Goal: Information Seeking & Learning: Check status

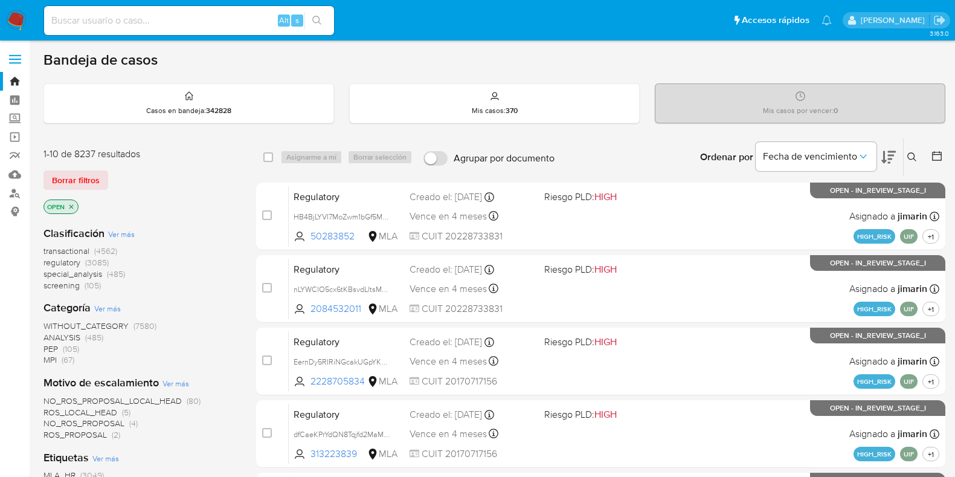
scroll to position [647, 0]
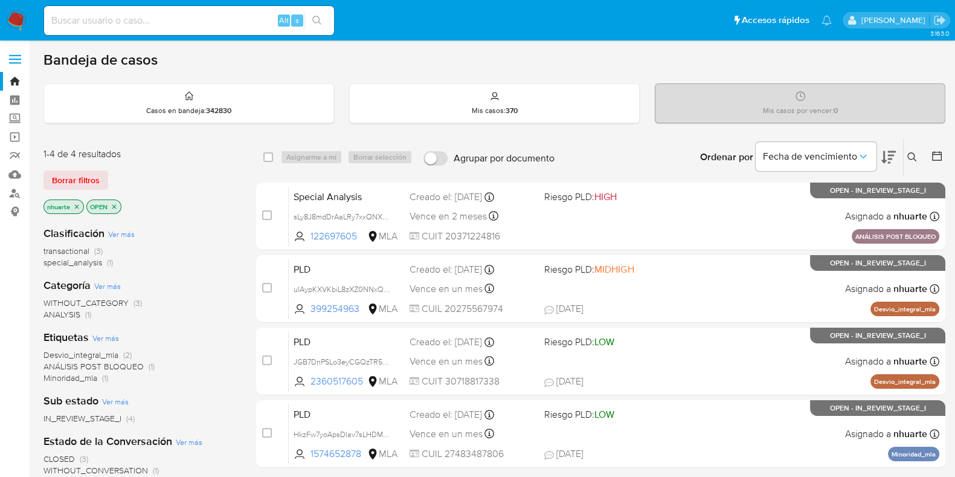
click at [154, 24] on input at bounding box center [189, 21] width 290 height 16
click at [14, 192] on link "Buscador de personas" at bounding box center [72, 193] width 144 height 19
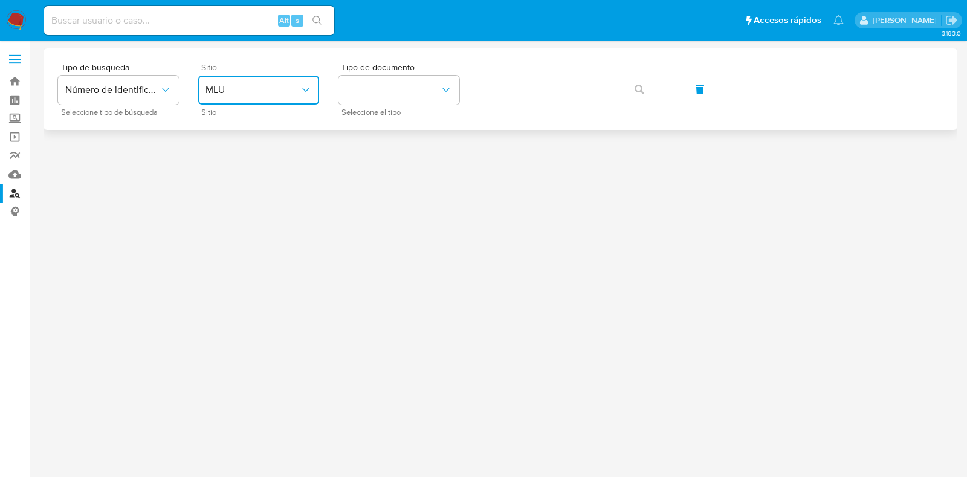
click at [297, 94] on span "MLU" at bounding box center [252, 90] width 94 height 12
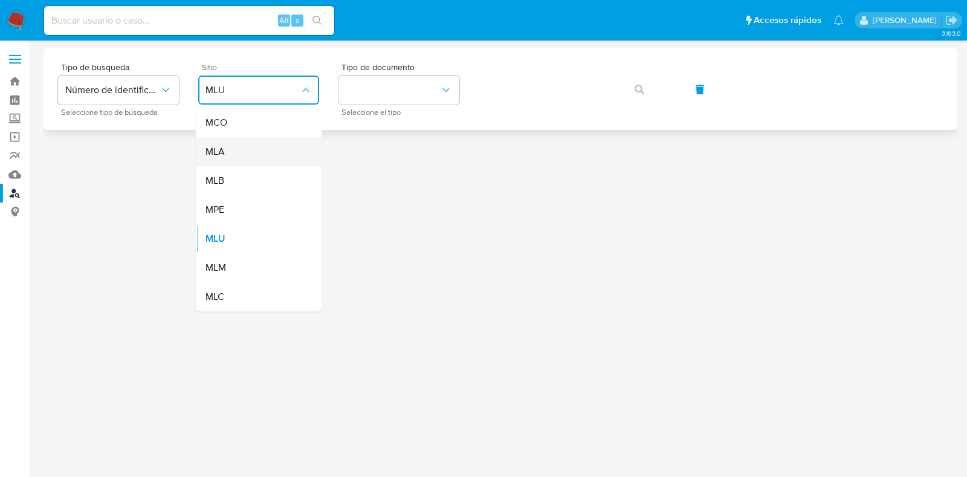
click at [283, 144] on div "MLA" at bounding box center [254, 151] width 99 height 29
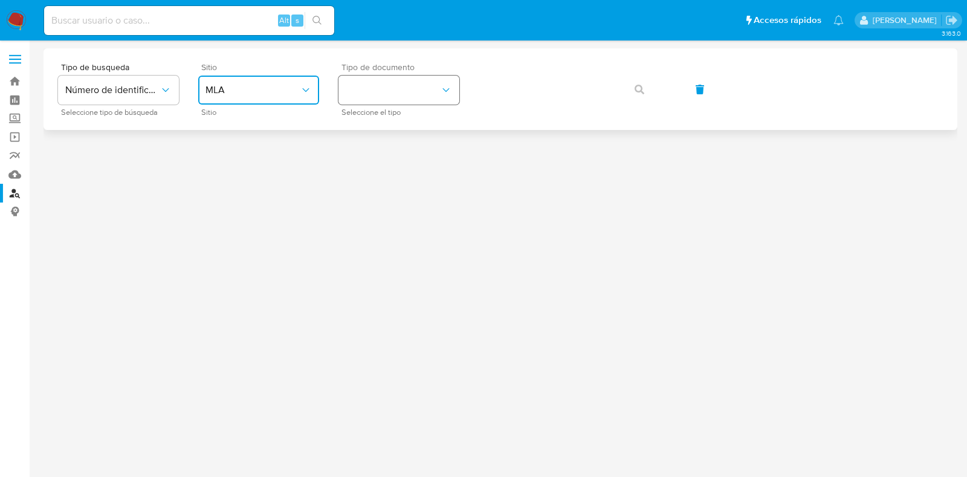
click at [422, 96] on button "identificationType" at bounding box center [398, 90] width 121 height 29
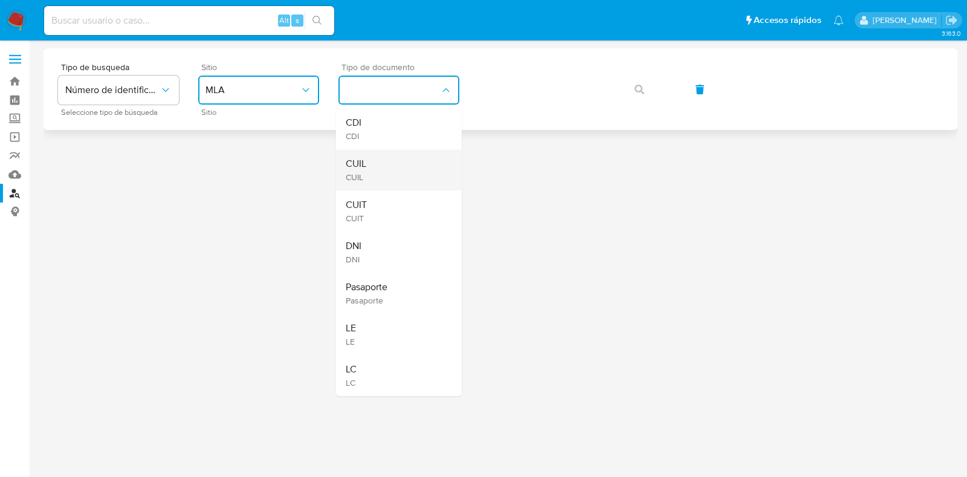
click at [409, 158] on div "CUIL CUIL" at bounding box center [395, 169] width 99 height 41
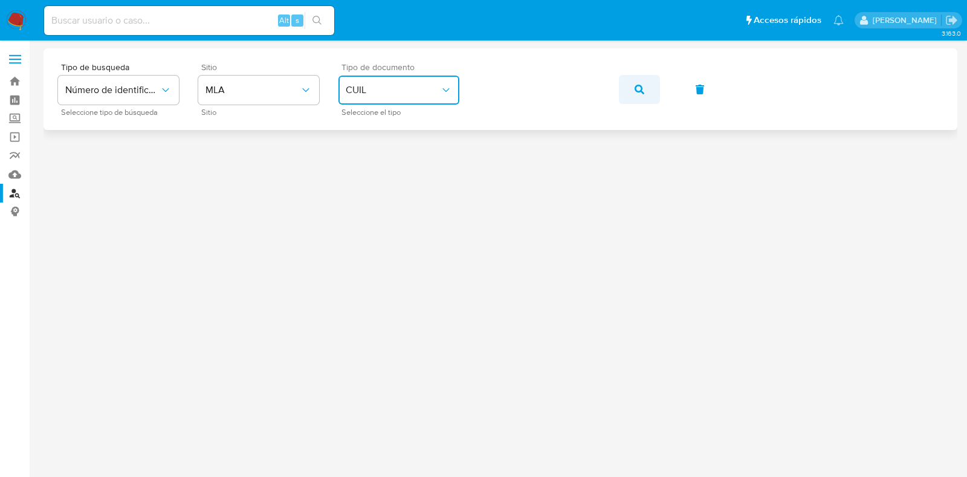
click at [635, 95] on span "button" at bounding box center [639, 89] width 10 height 27
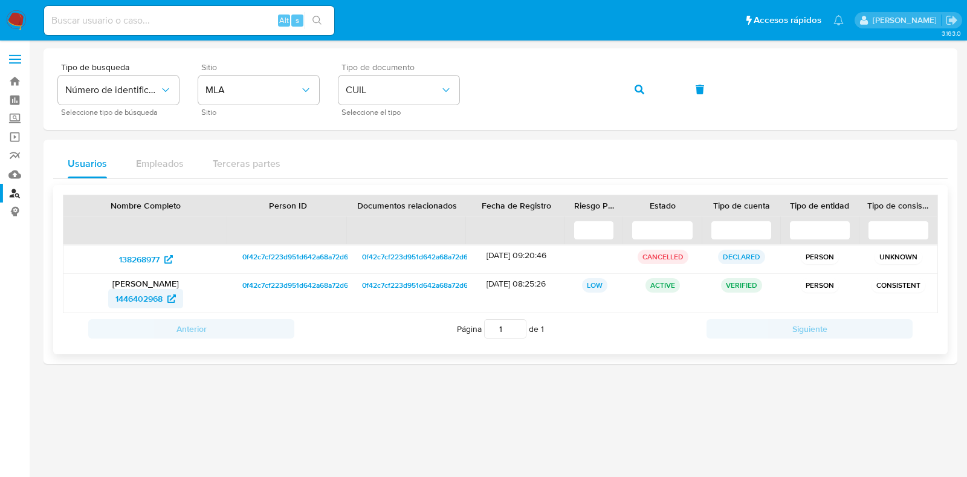
click at [151, 296] on span "1446402968" at bounding box center [138, 298] width 47 height 19
click at [147, 85] on span "Número de identificación" at bounding box center [112, 90] width 94 height 12
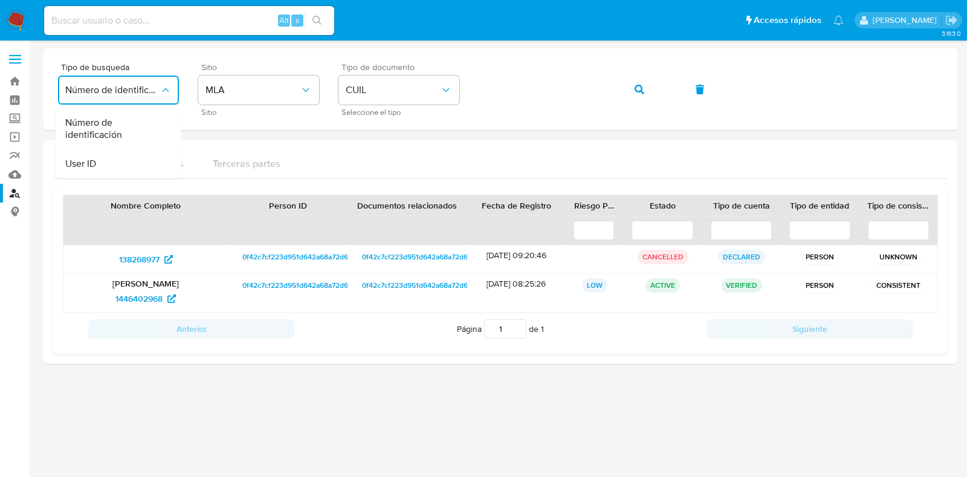
click at [136, 28] on div "Alt s" at bounding box center [189, 20] width 290 height 29
click at [133, 25] on input at bounding box center [189, 21] width 290 height 16
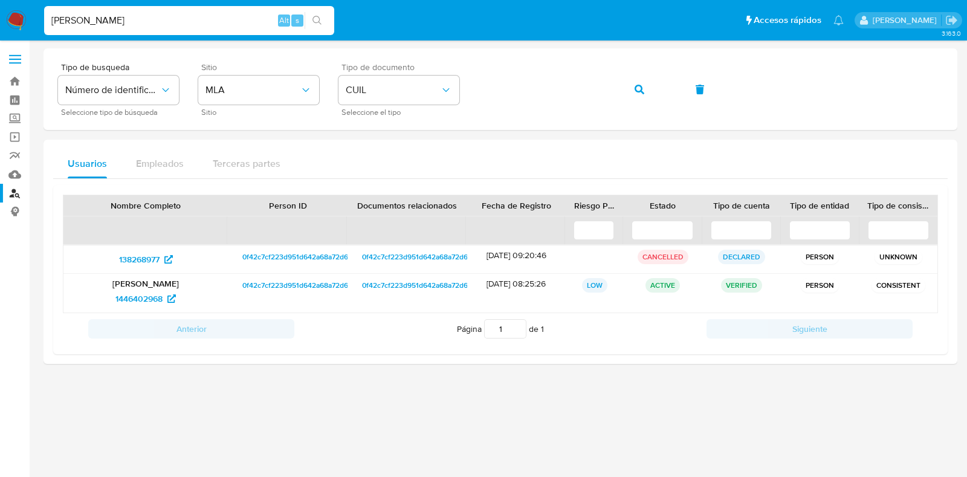
type input "pablo marcelo torje"
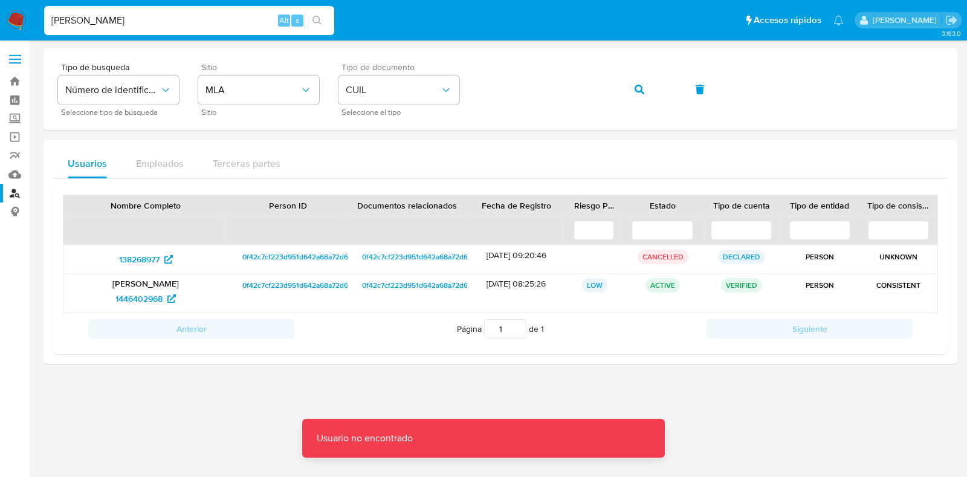
drag, startPoint x: 154, startPoint y: 16, endPoint x: 48, endPoint y: -2, distance: 107.3
click at [48, 0] on html "Pausado Ver notificaciones pablo marcelo torje Alt s Accesos rápidos Presiona l…" at bounding box center [483, 238] width 967 height 477
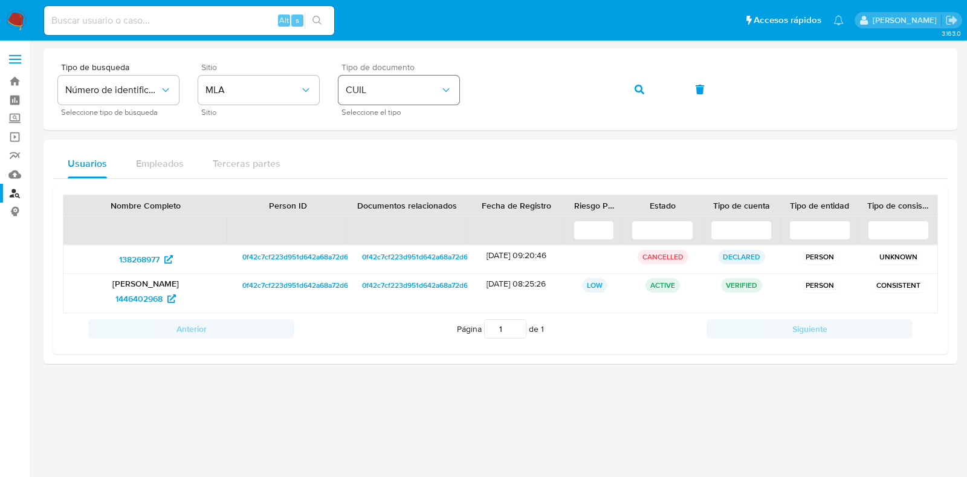
click at [447, 85] on div "Tipo de busqueda Número de identificación Seleccione tipo de búsqueda Sitio MLA…" at bounding box center [500, 89] width 885 height 53
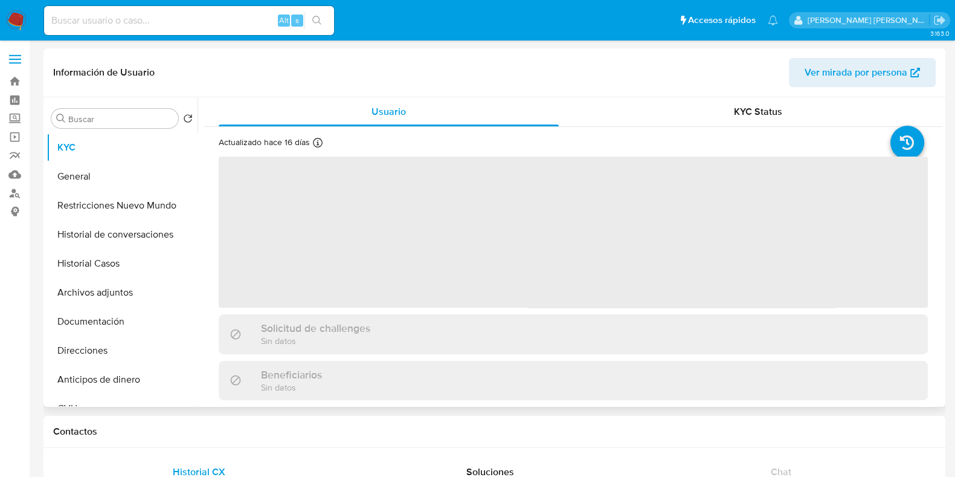
select select "10"
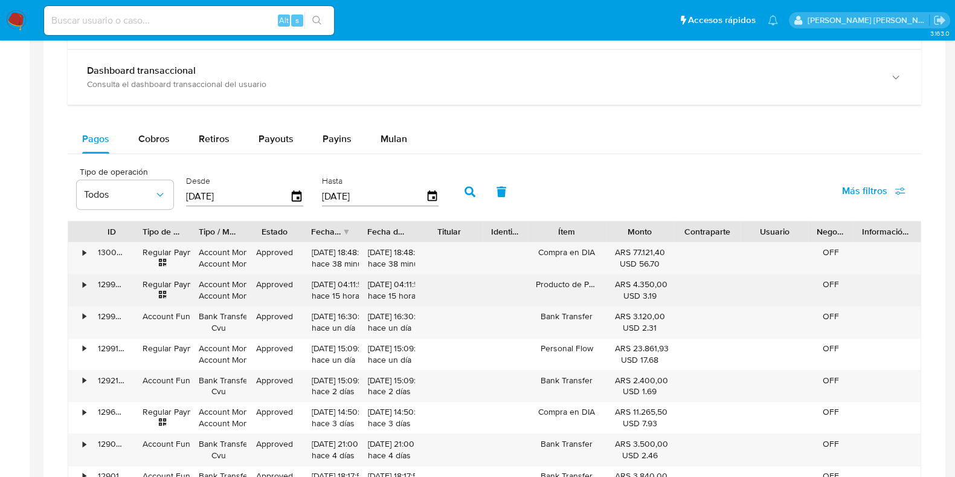
scroll to position [755, 0]
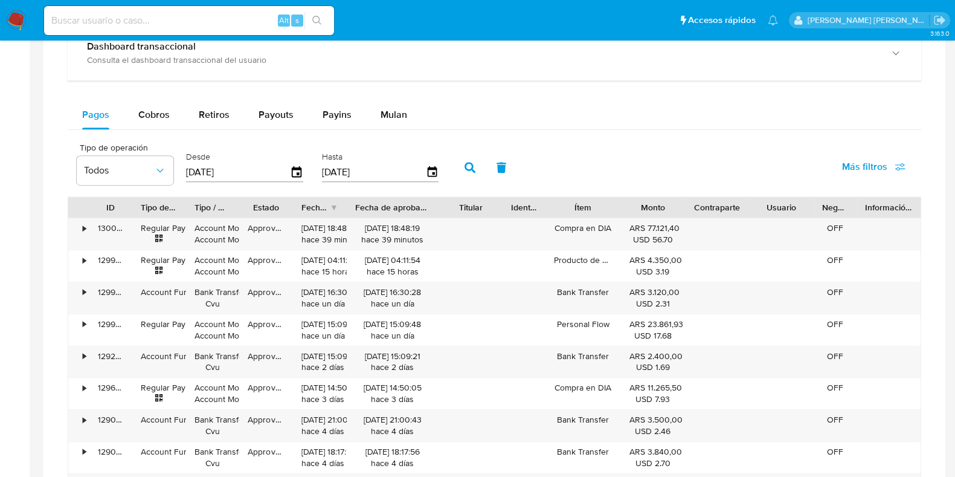
drag, startPoint x: 425, startPoint y: 204, endPoint x: 461, endPoint y: 207, distance: 35.8
click at [461, 207] on div "ID Tipo de operación Tipo / Método Estado Fecha de creación Fecha de aprobación…" at bounding box center [494, 207] width 853 height 21
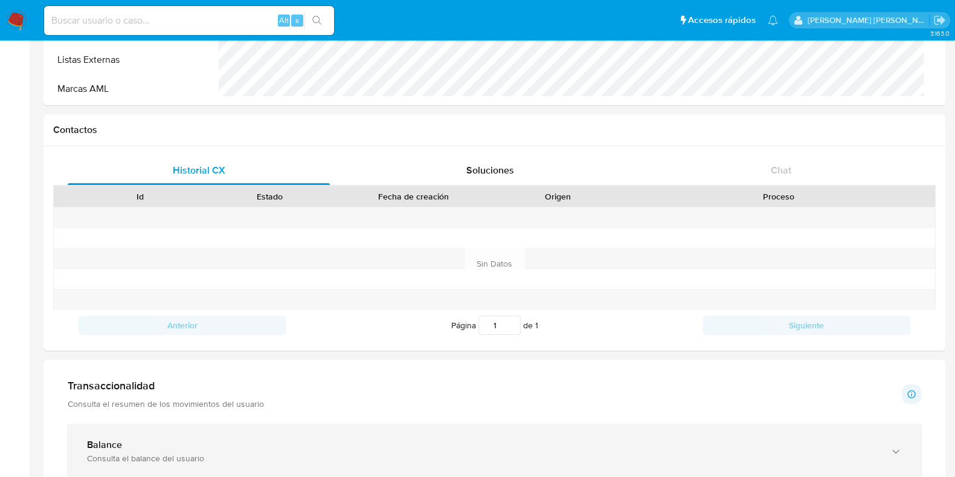
scroll to position [528, 0]
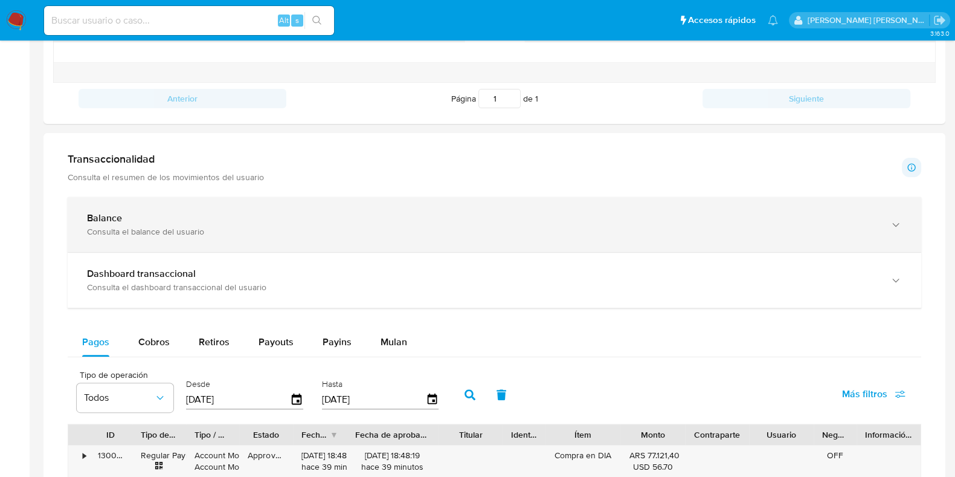
click at [317, 223] on div "Balance Consulta el balance del usuario" at bounding box center [482, 224] width 791 height 25
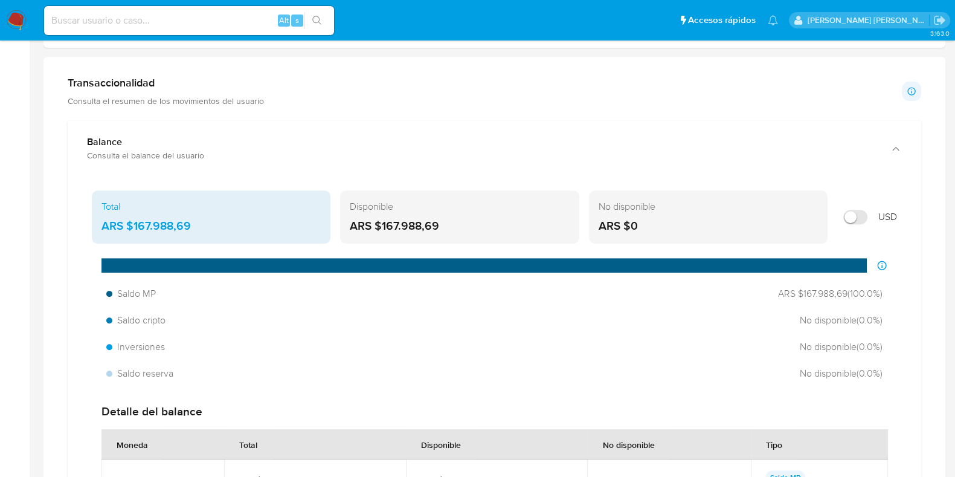
scroll to position [680, 0]
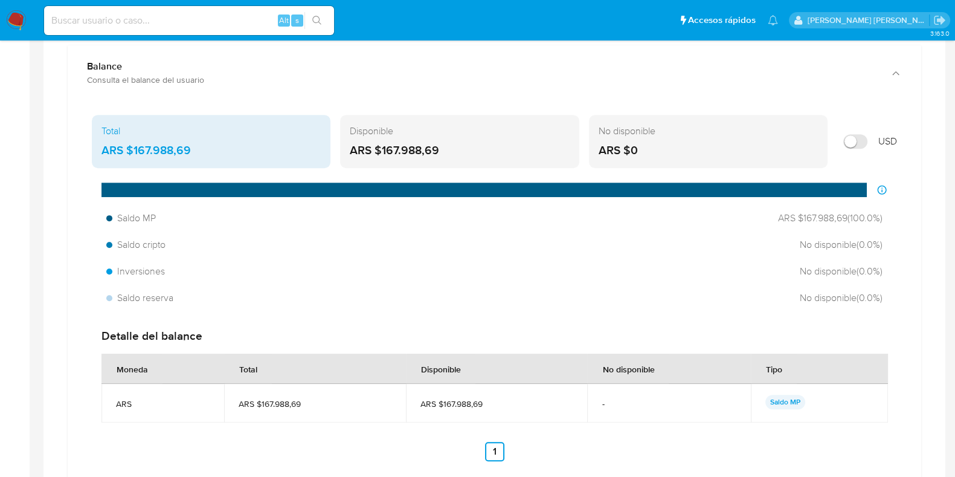
click at [468, 140] on div "Disponible ARS $167.988,69" at bounding box center [459, 141] width 239 height 53
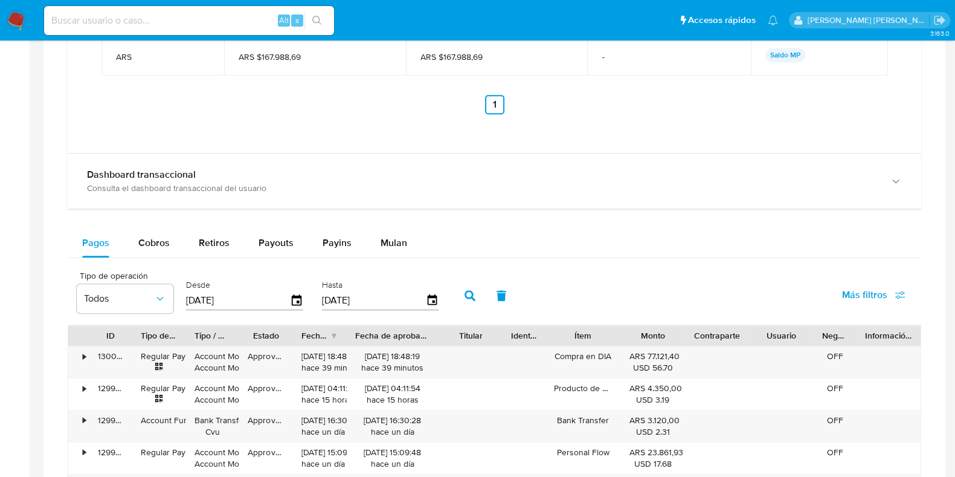
scroll to position [1132, 0]
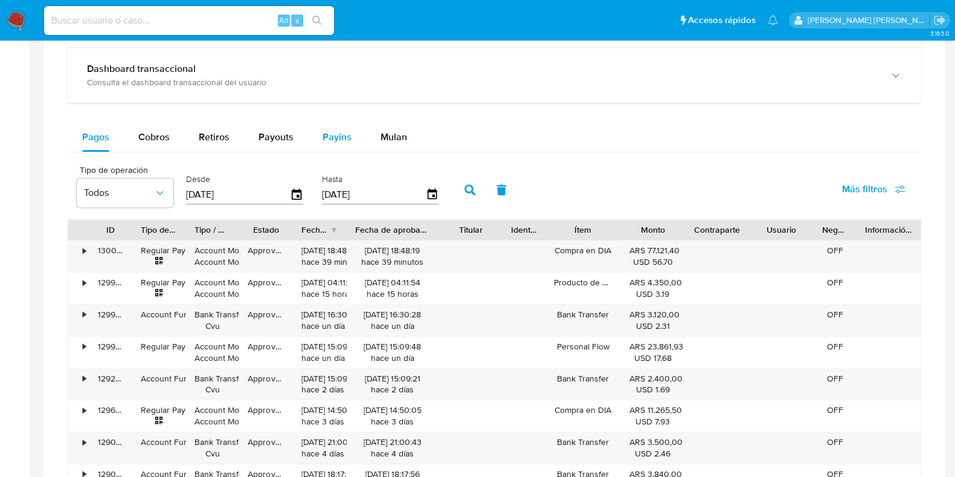
click at [347, 137] on span "Payins" at bounding box center [337, 137] width 29 height 14
select select "10"
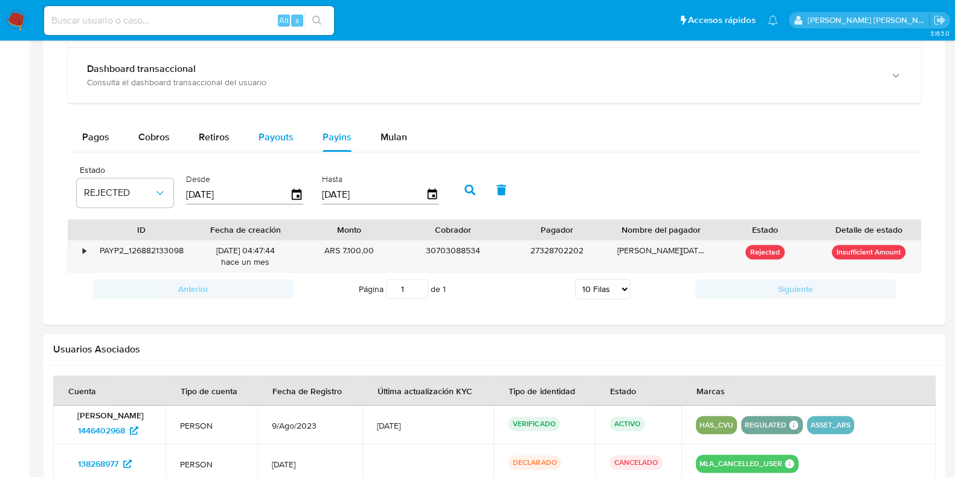
click at [281, 126] on div "Payouts" at bounding box center [276, 137] width 35 height 29
select select "10"
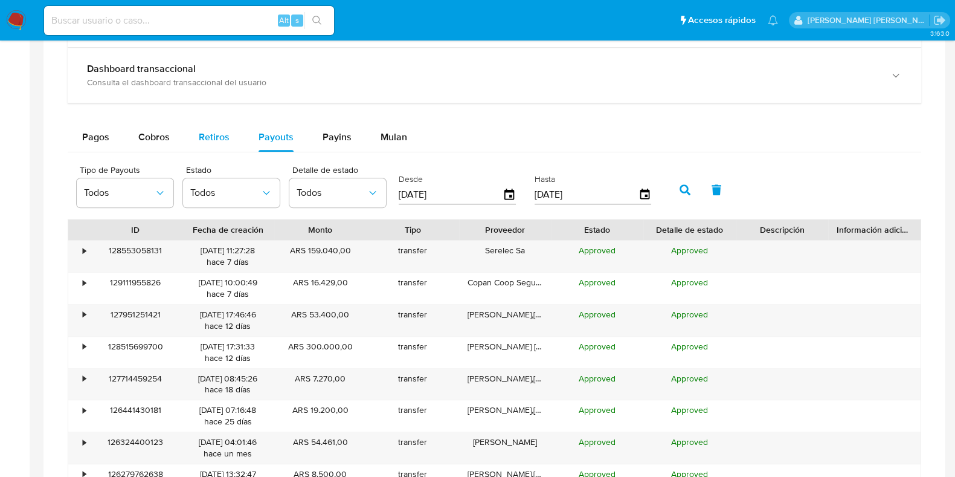
click at [230, 137] on button "Retiros" at bounding box center [214, 137] width 60 height 29
select select "10"
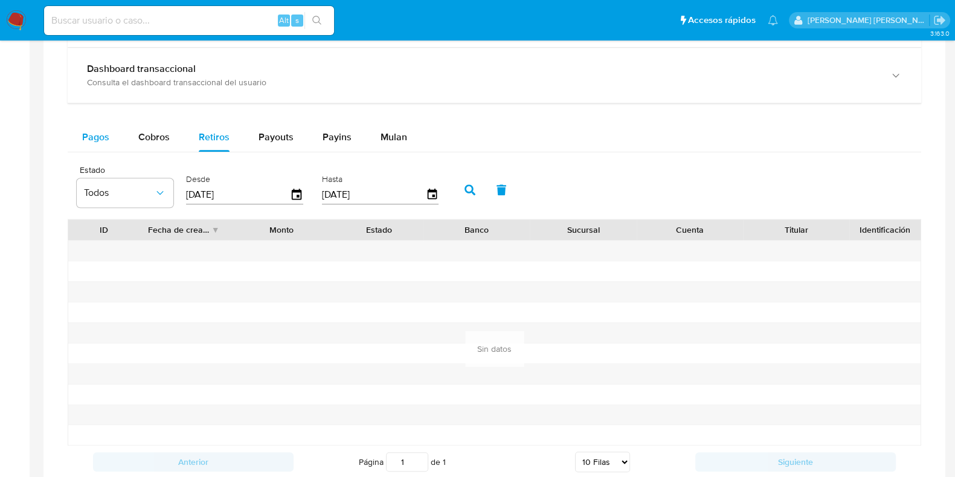
click at [99, 138] on span "Pagos" at bounding box center [95, 137] width 27 height 14
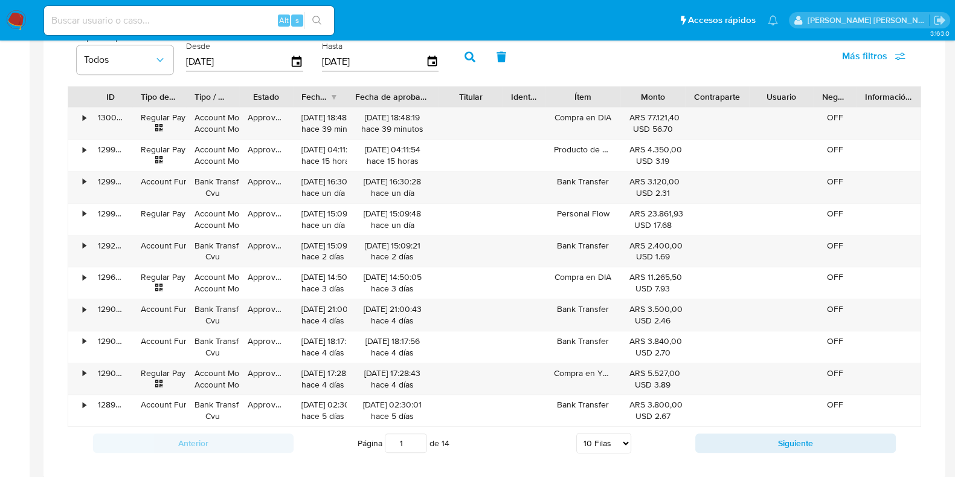
scroll to position [1208, 0]
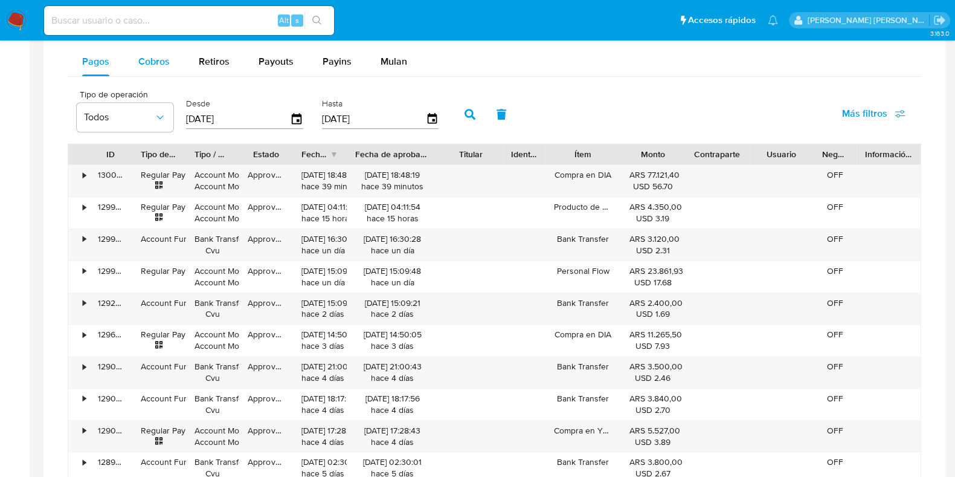
click at [157, 68] on div "Cobros" at bounding box center [153, 61] width 31 height 29
select select "10"
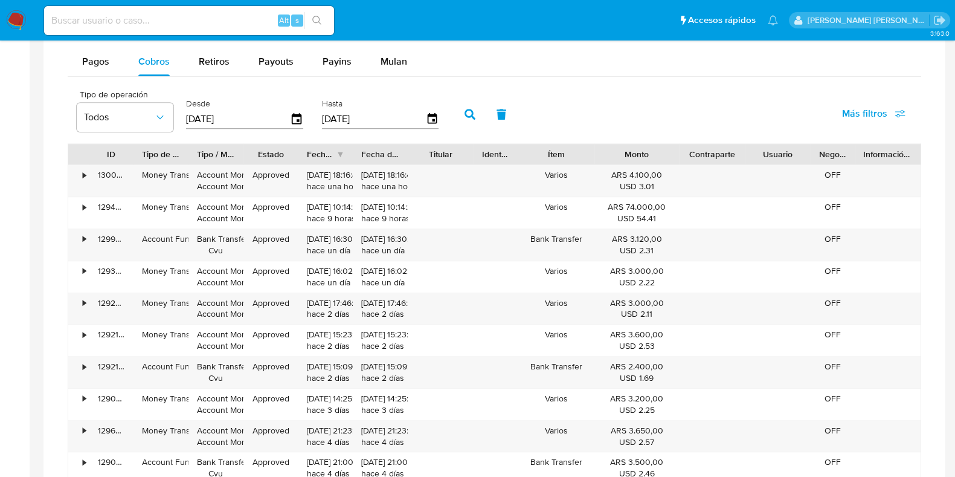
drag, startPoint x: 674, startPoint y: 156, endPoint x: 691, endPoint y: 156, distance: 17.5
click at [691, 156] on div "ID Tipo de operación Tipo / Método Estado Fecha de creación Fecha de aprobación…" at bounding box center [494, 154] width 853 height 21
click at [227, 61] on span "Retiros" at bounding box center [214, 61] width 31 height 14
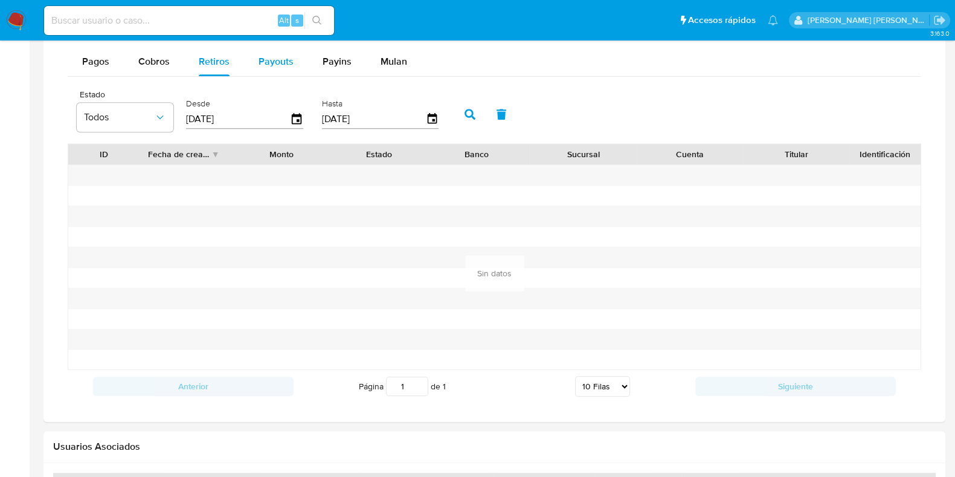
click at [266, 63] on span "Payouts" at bounding box center [276, 61] width 35 height 14
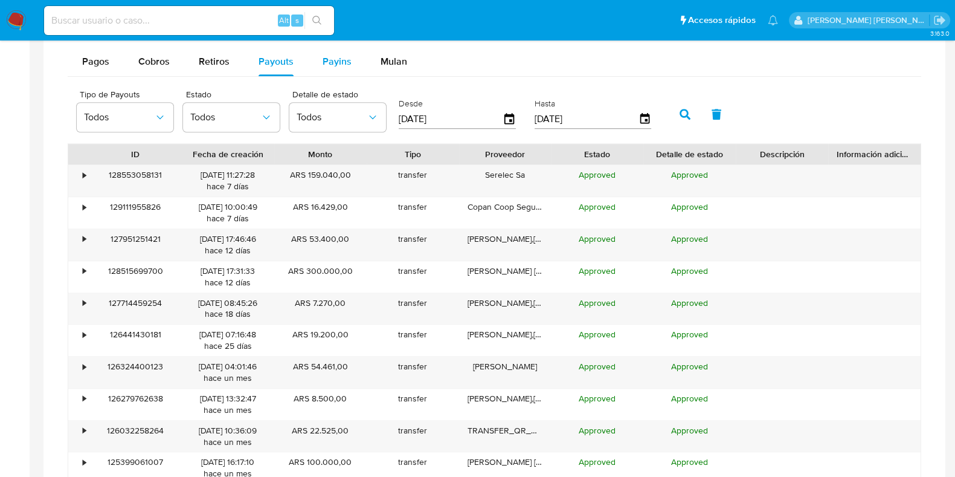
click at [329, 65] on span "Payins" at bounding box center [337, 61] width 29 height 14
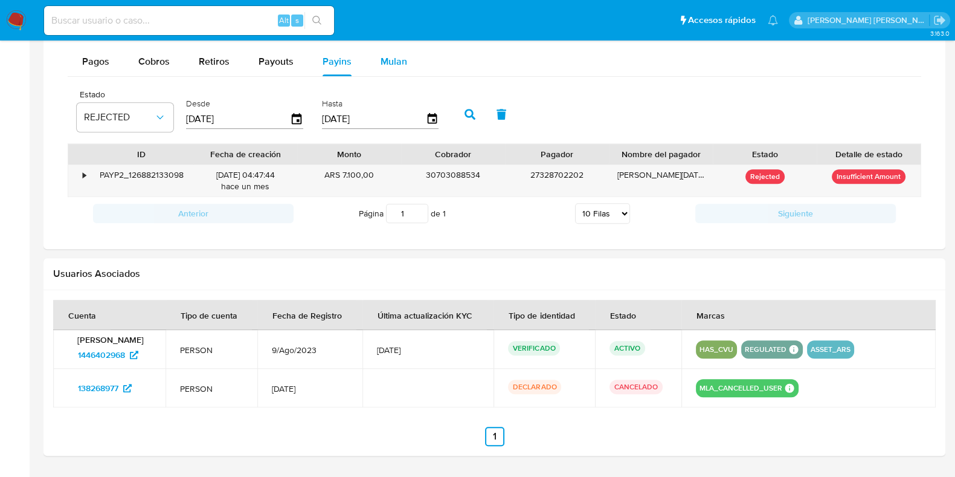
click at [389, 61] on span "Mulan" at bounding box center [394, 61] width 27 height 14
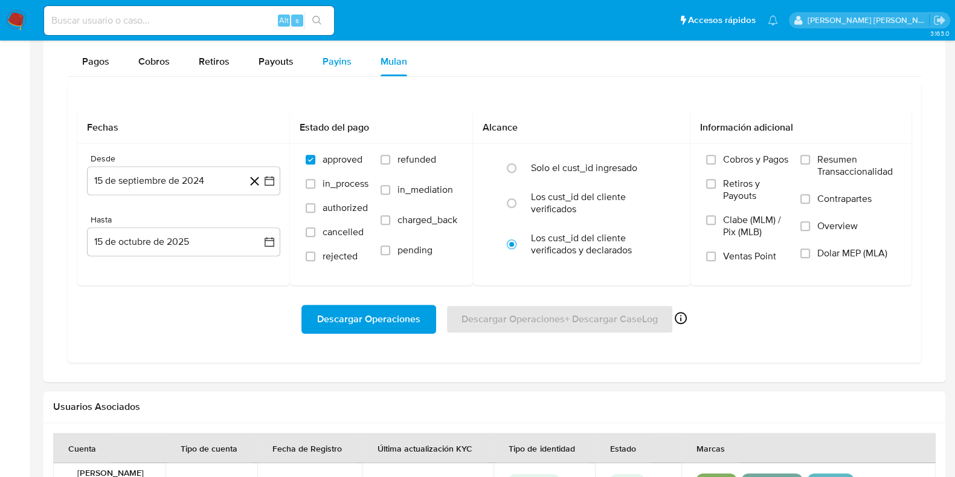
drag, startPoint x: 326, startPoint y: 57, endPoint x: 320, endPoint y: 57, distance: 6.6
click at [326, 57] on span "Payins" at bounding box center [337, 61] width 29 height 14
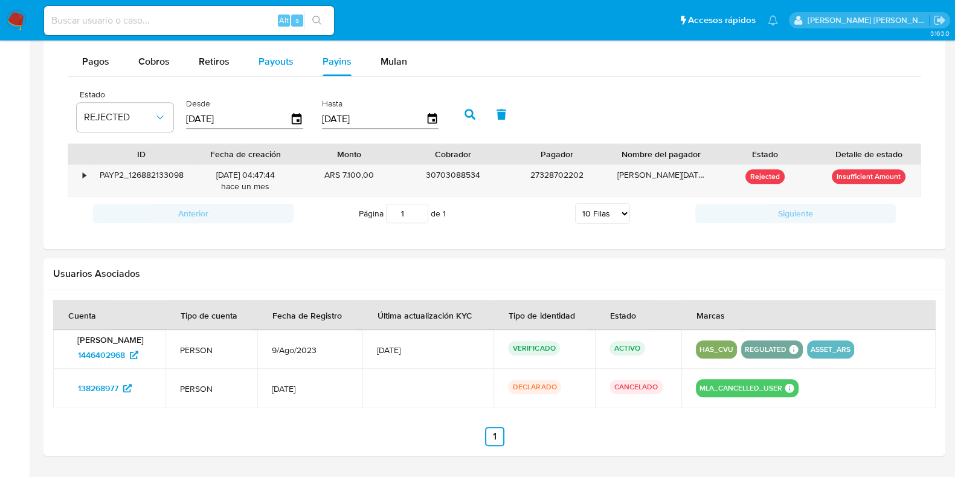
click at [260, 57] on span "Payouts" at bounding box center [276, 61] width 35 height 14
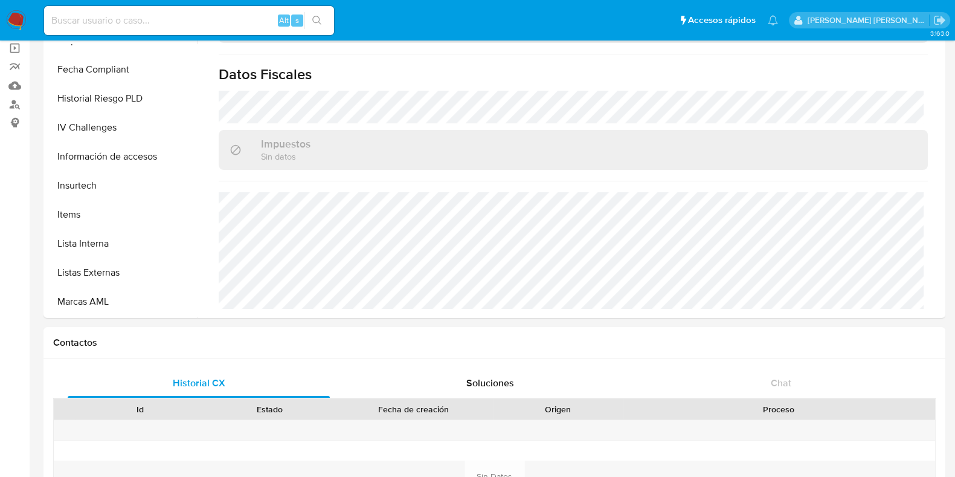
scroll to position [0, 0]
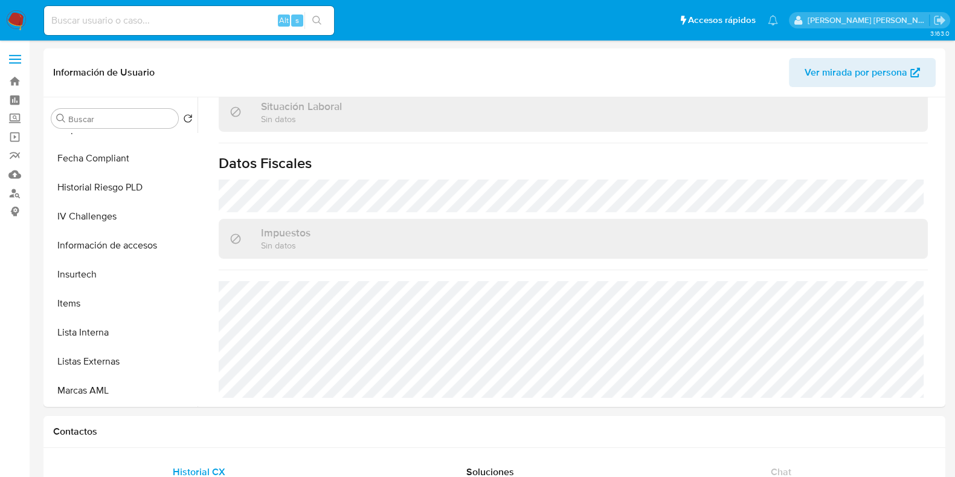
click at [175, 21] on input at bounding box center [189, 21] width 290 height 16
